Goal: Navigation & Orientation: Find specific page/section

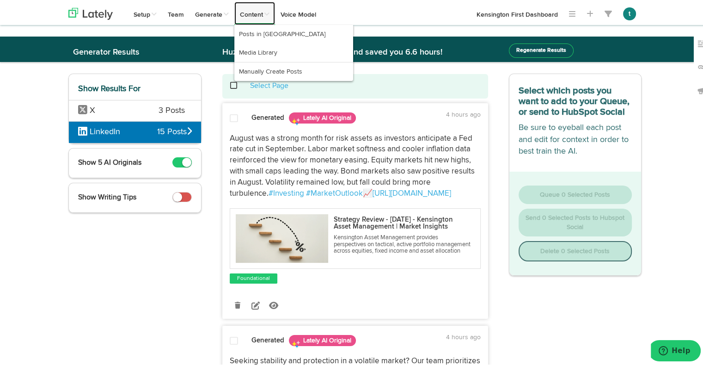
click at [257, 18] on link "Content" at bounding box center [254, 11] width 41 height 23
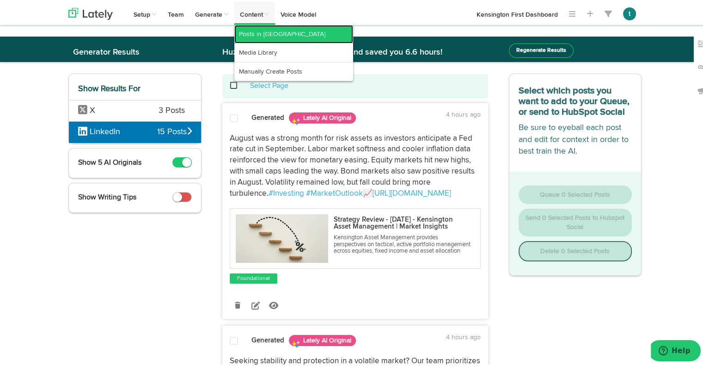
click at [261, 31] on link "Posts in [GEOGRAPHIC_DATA]" at bounding box center [293, 32] width 119 height 18
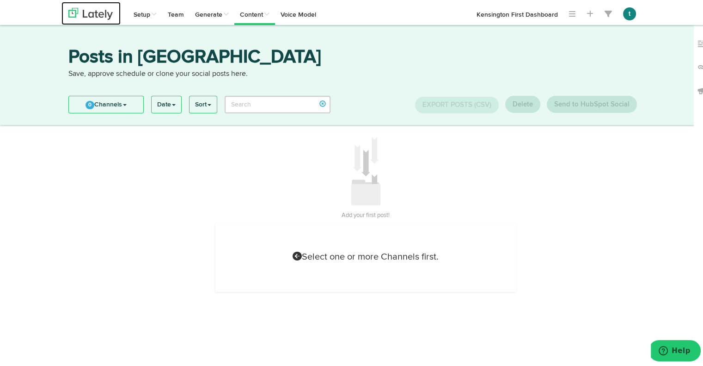
click at [89, 3] on link at bounding box center [90, 11] width 59 height 23
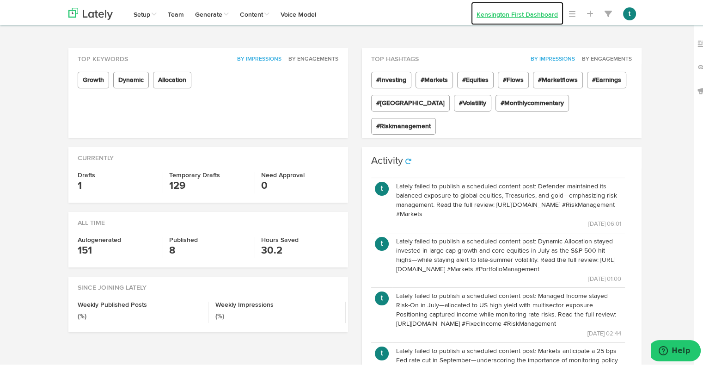
click at [517, 17] on link "Kensington First Dashboard" at bounding box center [517, 11] width 92 height 23
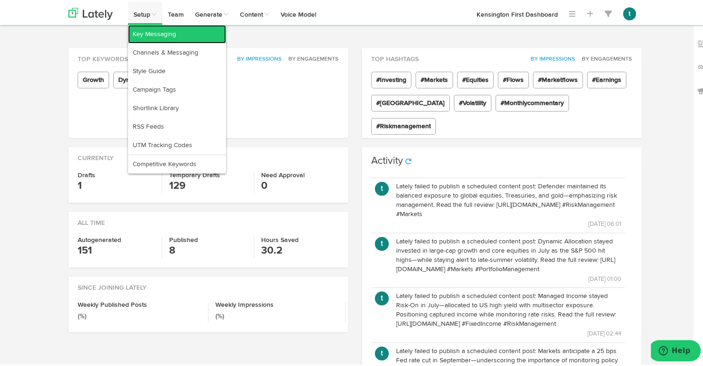
click at [166, 34] on link "Key Messaging" at bounding box center [177, 32] width 98 height 18
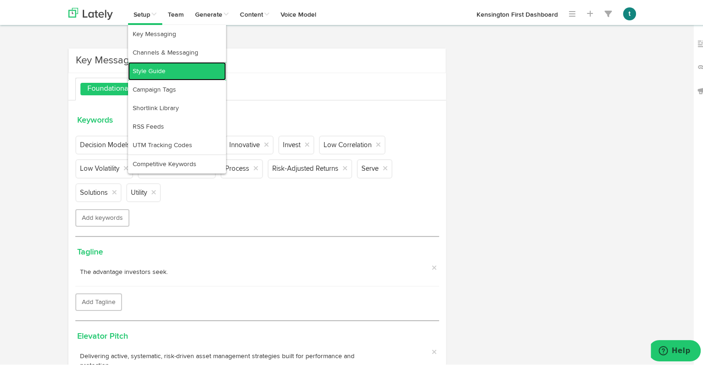
click at [152, 67] on link "Style Guide" at bounding box center [177, 69] width 98 height 18
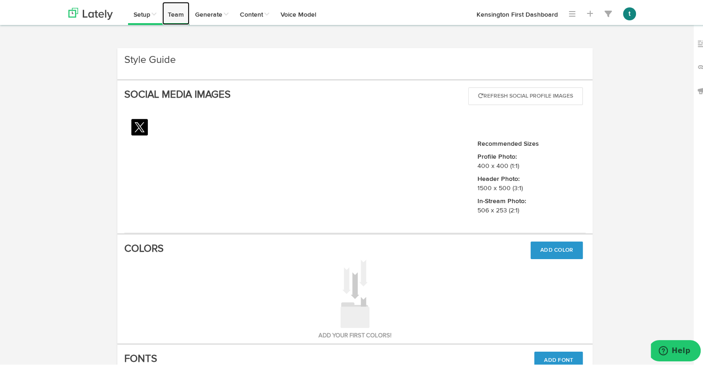
click at [174, 15] on link "Team" at bounding box center [175, 11] width 27 height 23
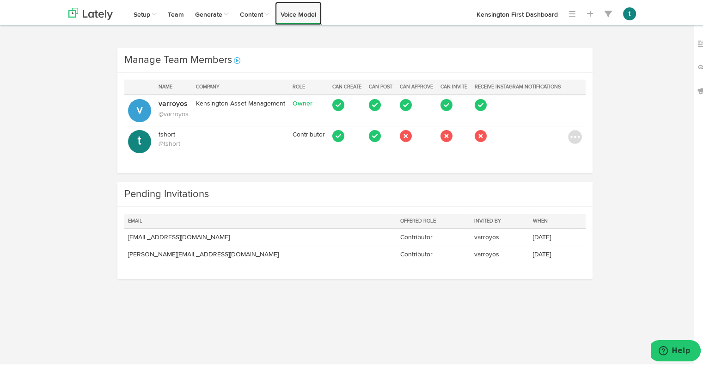
click at [283, 12] on link "Voice Model" at bounding box center [298, 11] width 47 height 23
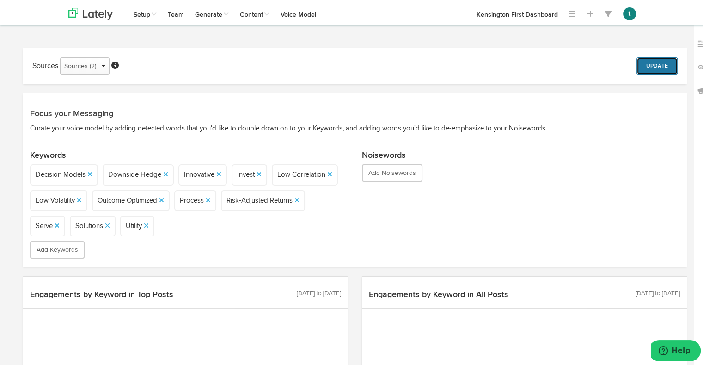
click at [653, 68] on button "Update" at bounding box center [657, 64] width 41 height 18
